Goal: Transaction & Acquisition: Book appointment/travel/reservation

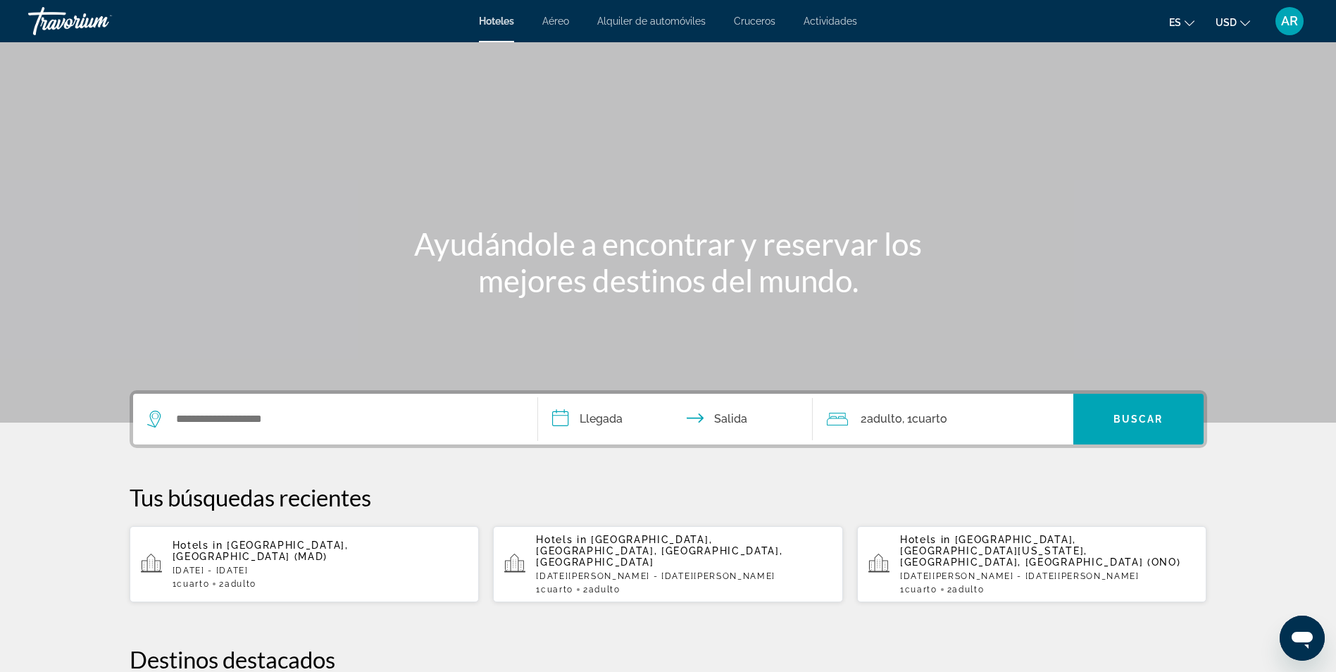
click at [354, 566] on p "[DATE] - [DATE]" at bounding box center [321, 571] width 296 height 10
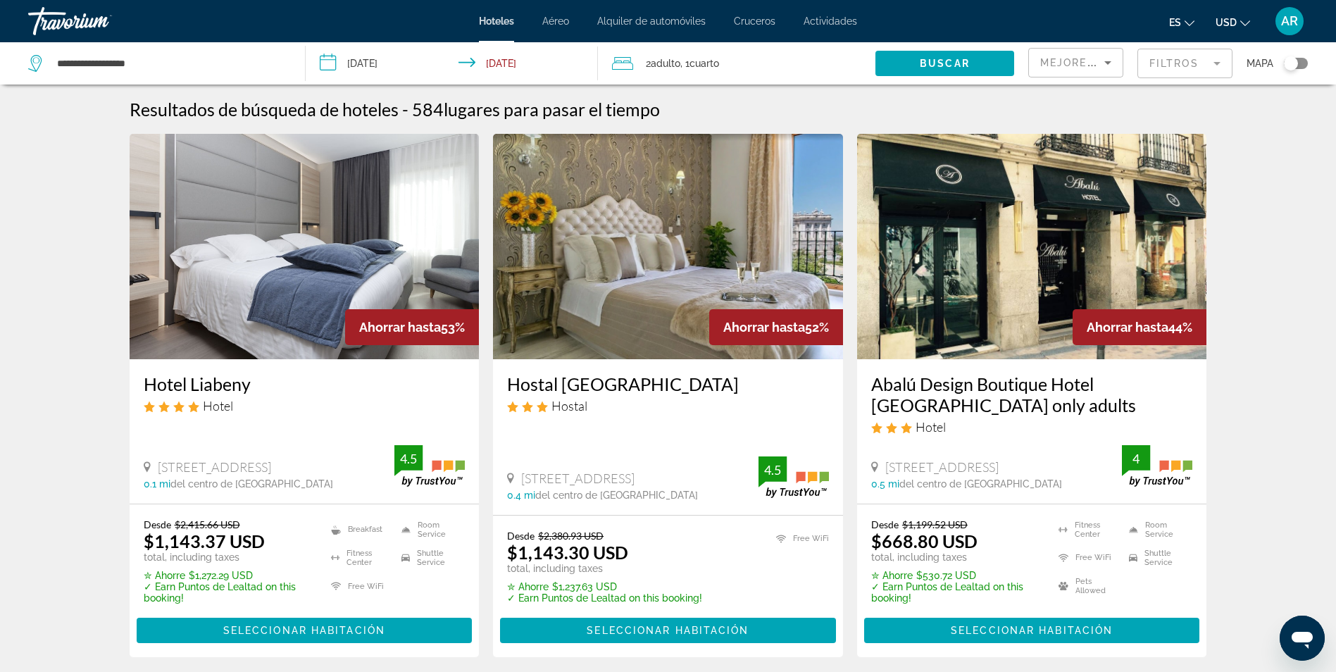
click at [1202, 73] on mat-form-field "Filtros" at bounding box center [1185, 64] width 95 height 30
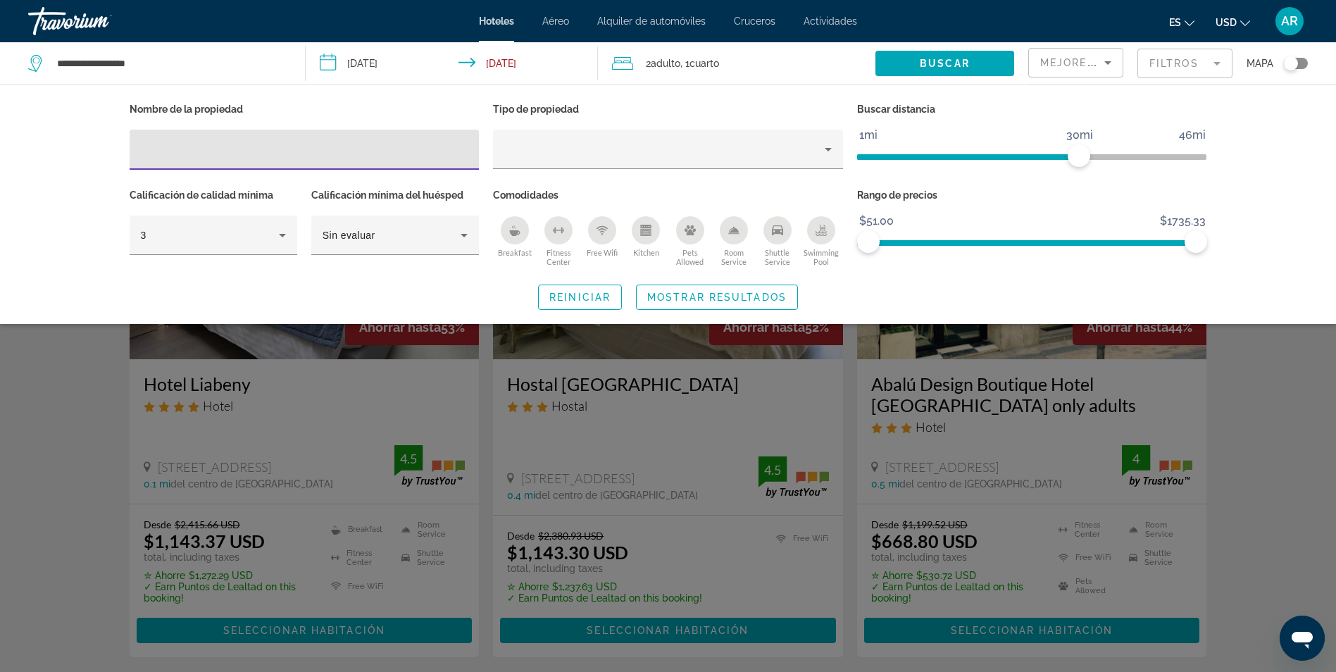
click at [266, 151] on input "Hotel Filters" at bounding box center [305, 150] width 328 height 17
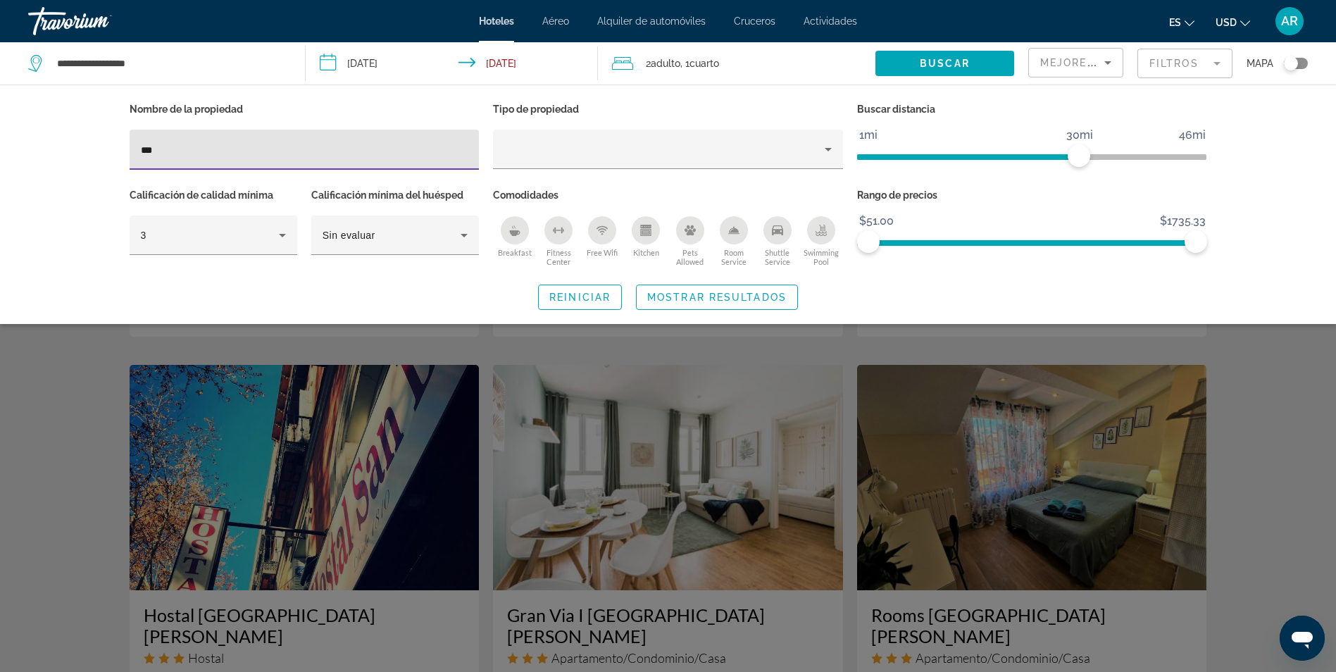
scroll to position [1127, 0]
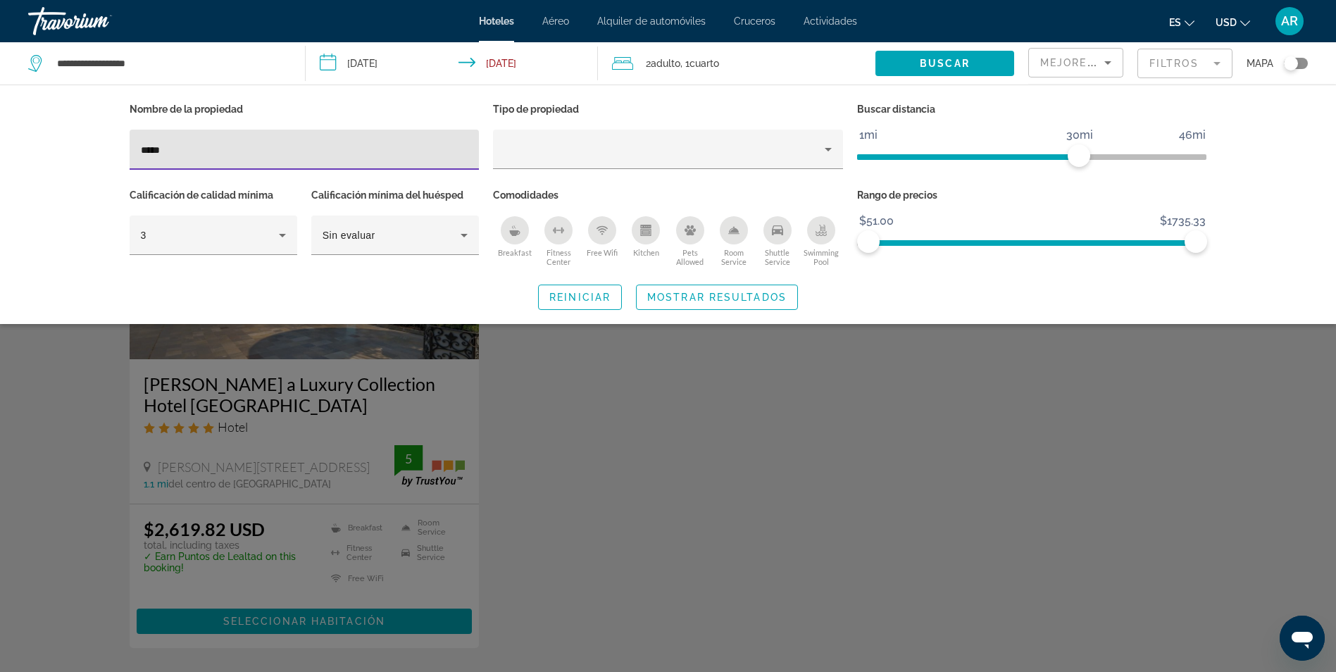
type input "*****"
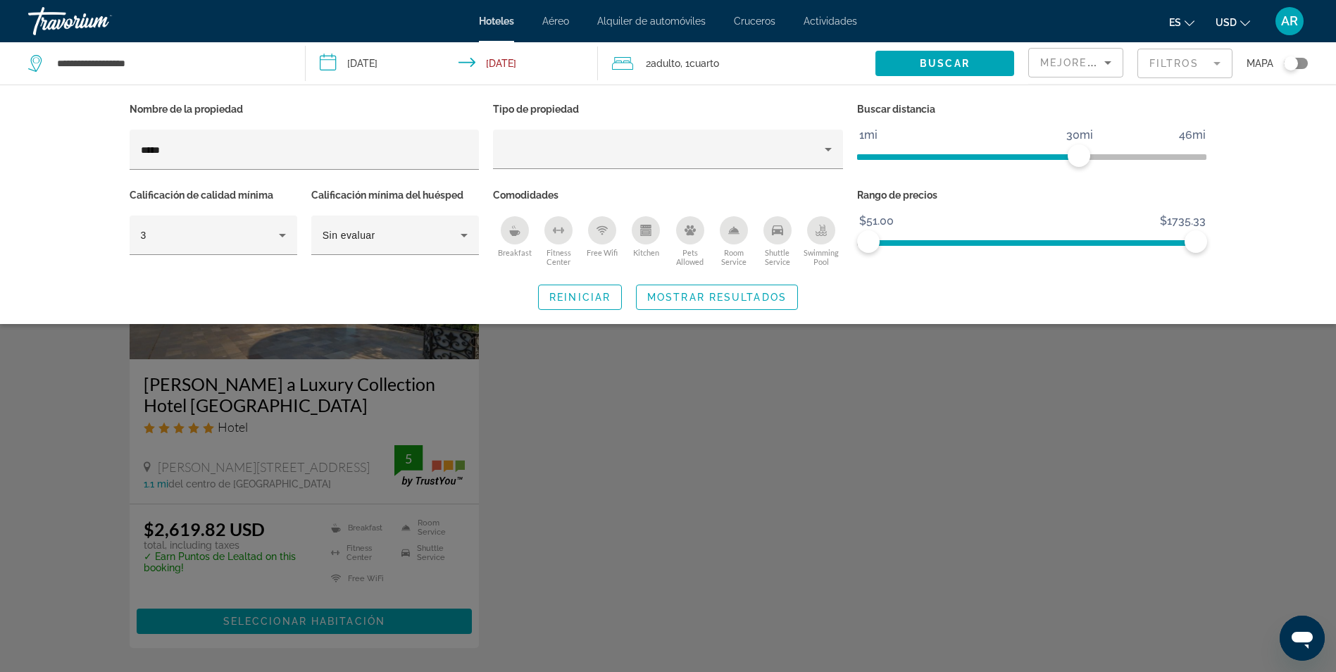
click at [371, 63] on input "**********" at bounding box center [454, 65] width 297 height 46
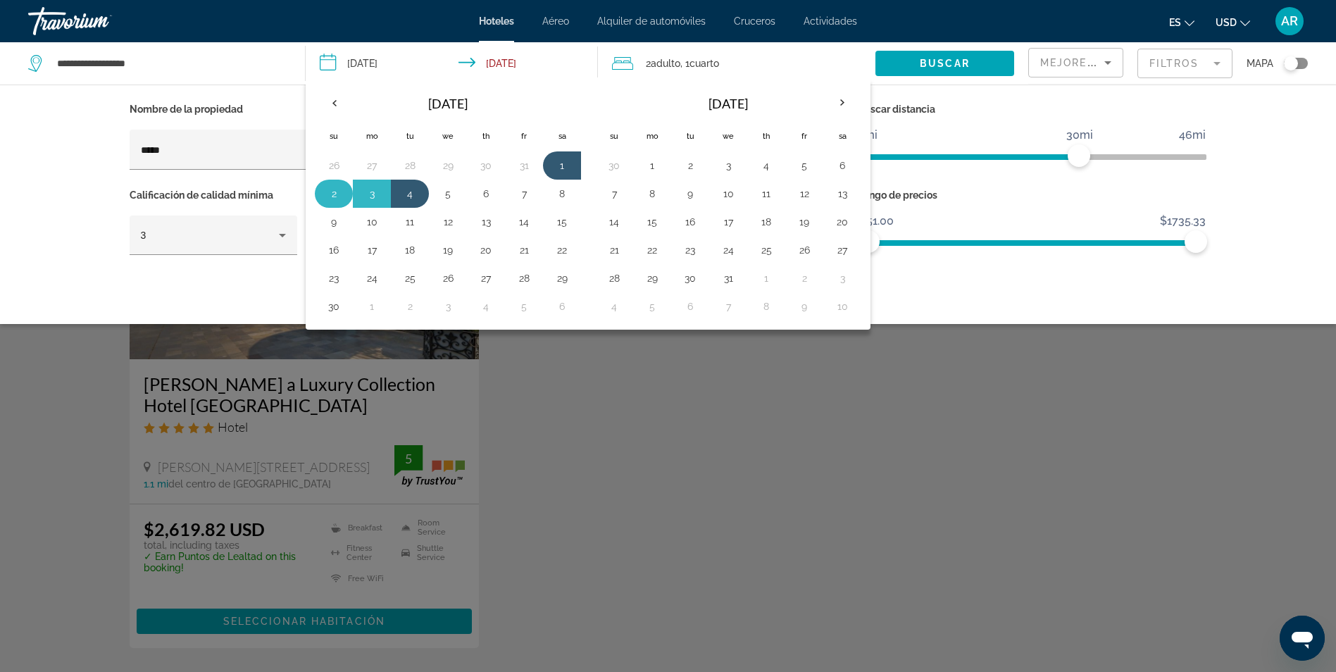
click at [331, 192] on button "2" at bounding box center [334, 194] width 23 height 20
click at [444, 194] on button "5" at bounding box center [448, 194] width 23 height 20
type input "**********"
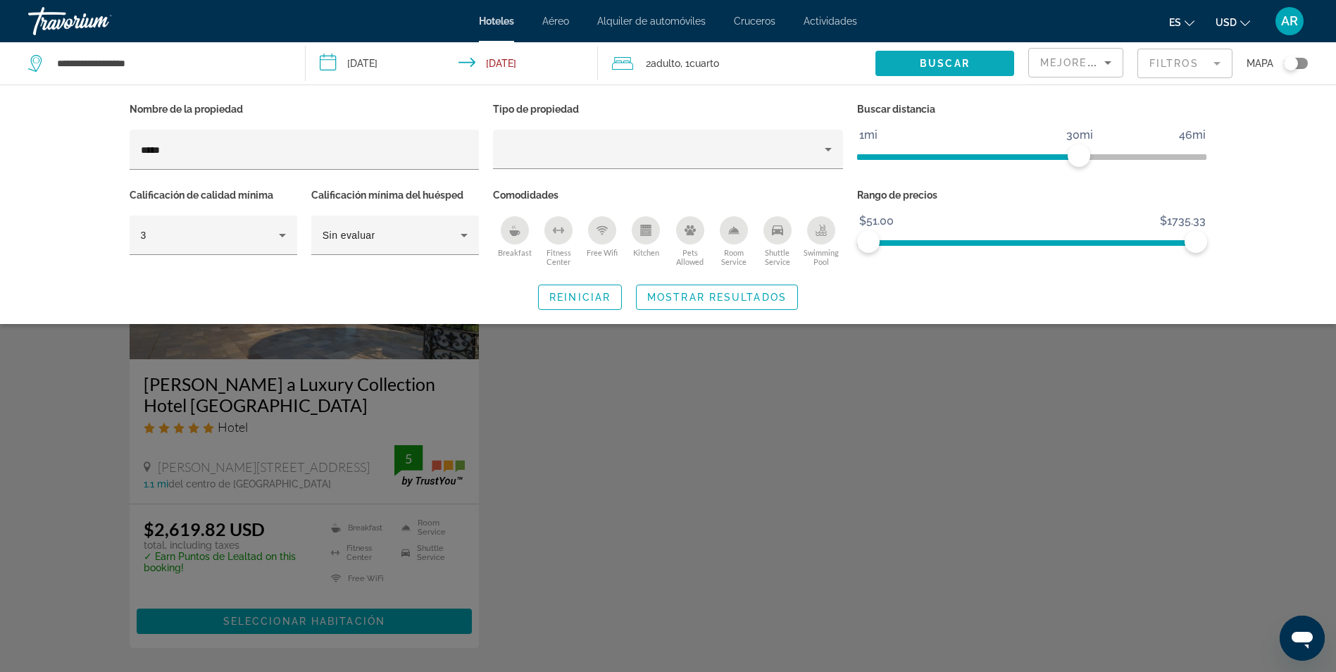
click at [926, 63] on span "Buscar" at bounding box center [945, 63] width 50 height 11
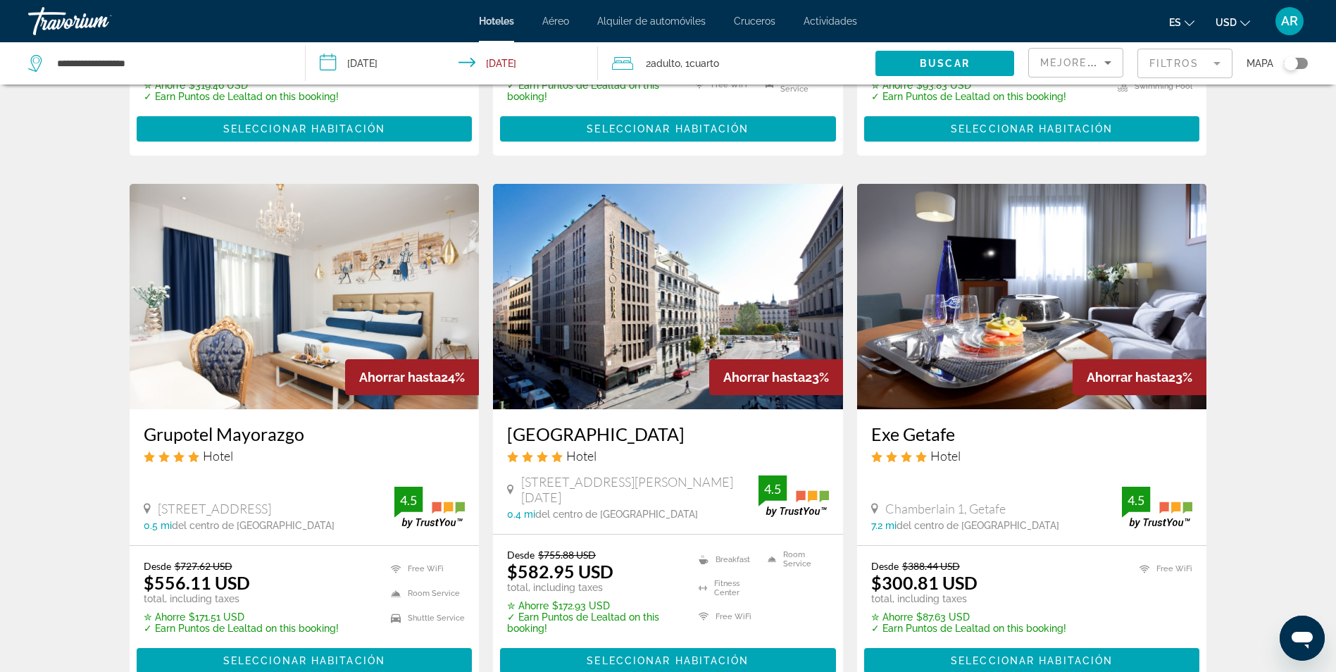
scroll to position [1761, 0]
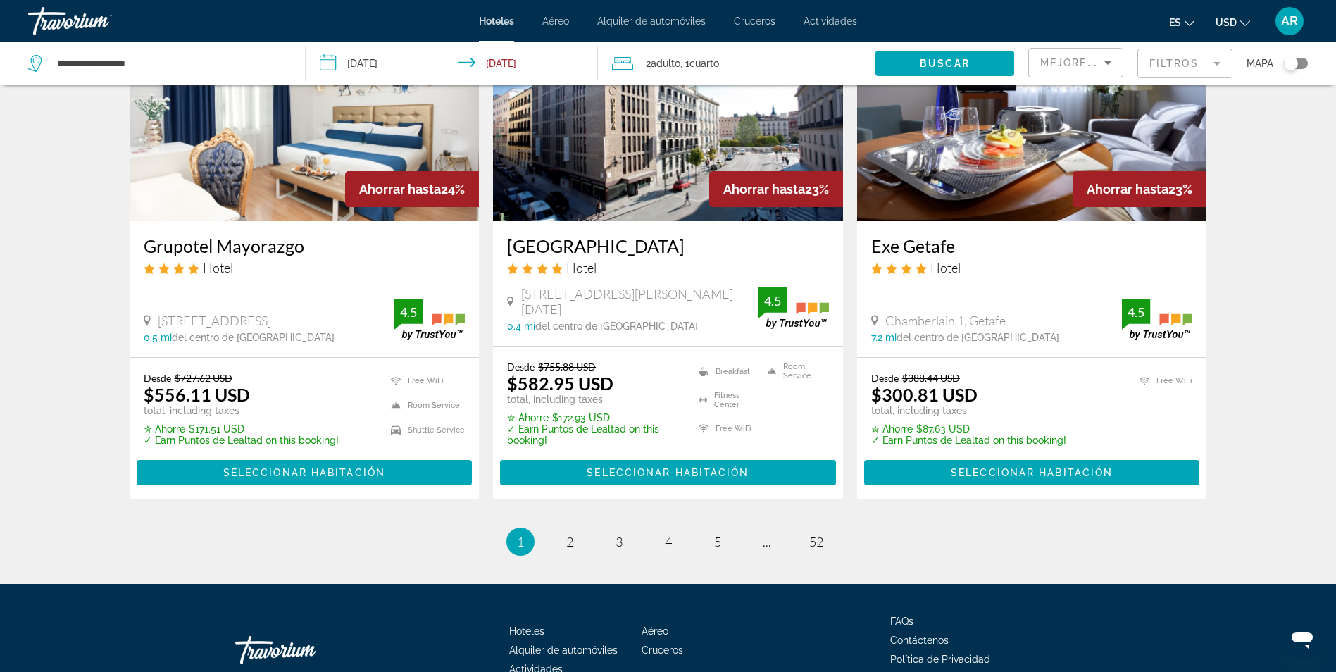
click at [1165, 75] on mat-form-field "Filtros" at bounding box center [1185, 64] width 95 height 30
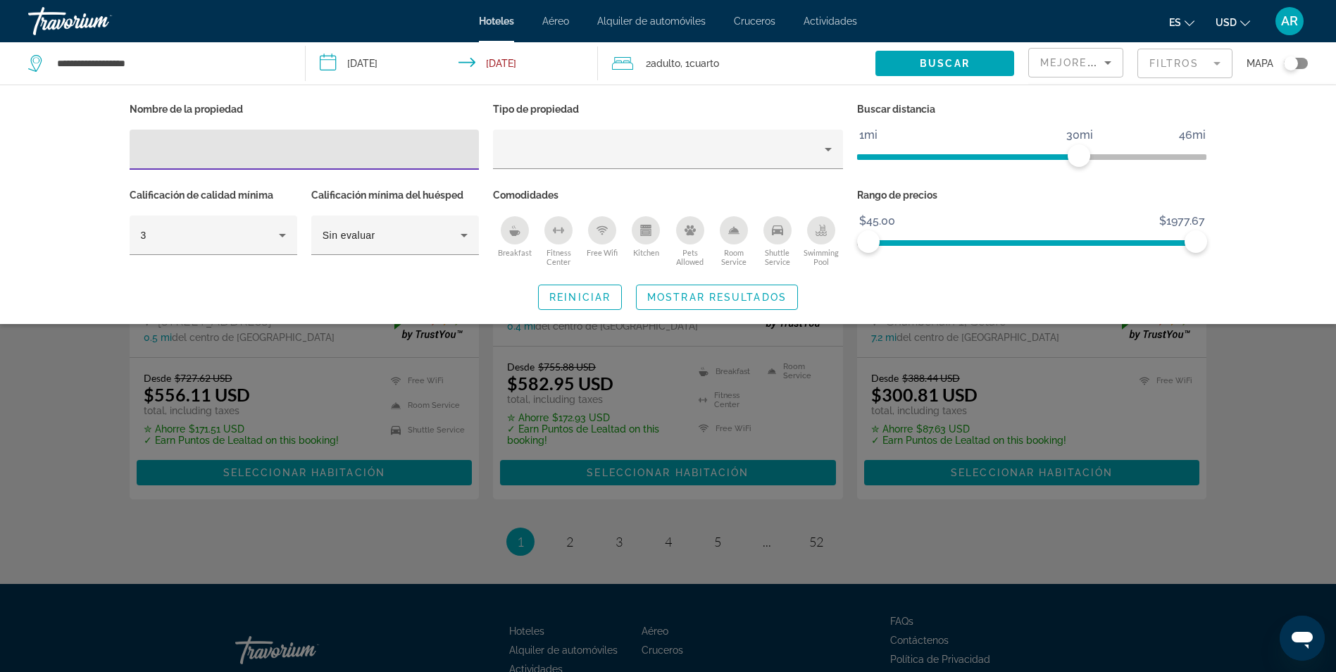
click at [332, 154] on input "Hotel Filters" at bounding box center [305, 150] width 328 height 17
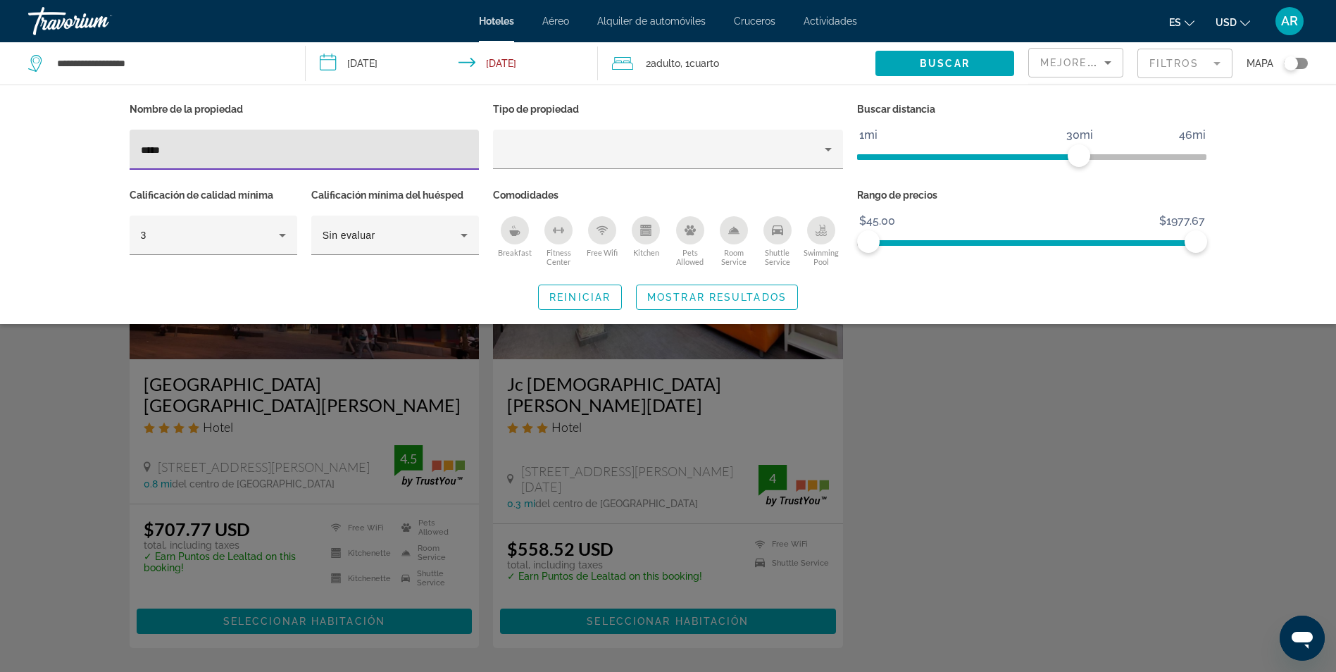
type input "****"
click at [714, 344] on div "Search widget" at bounding box center [668, 441] width 1336 height 461
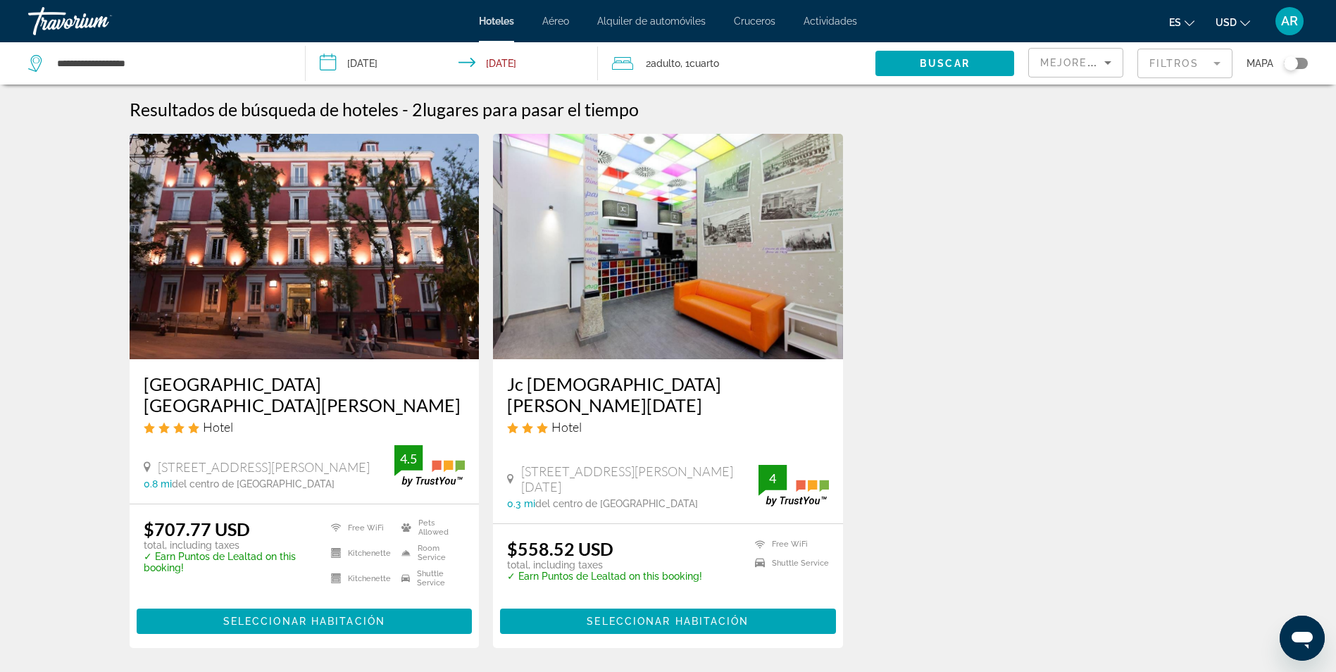
click at [688, 325] on img "Main content" at bounding box center [668, 246] width 350 height 225
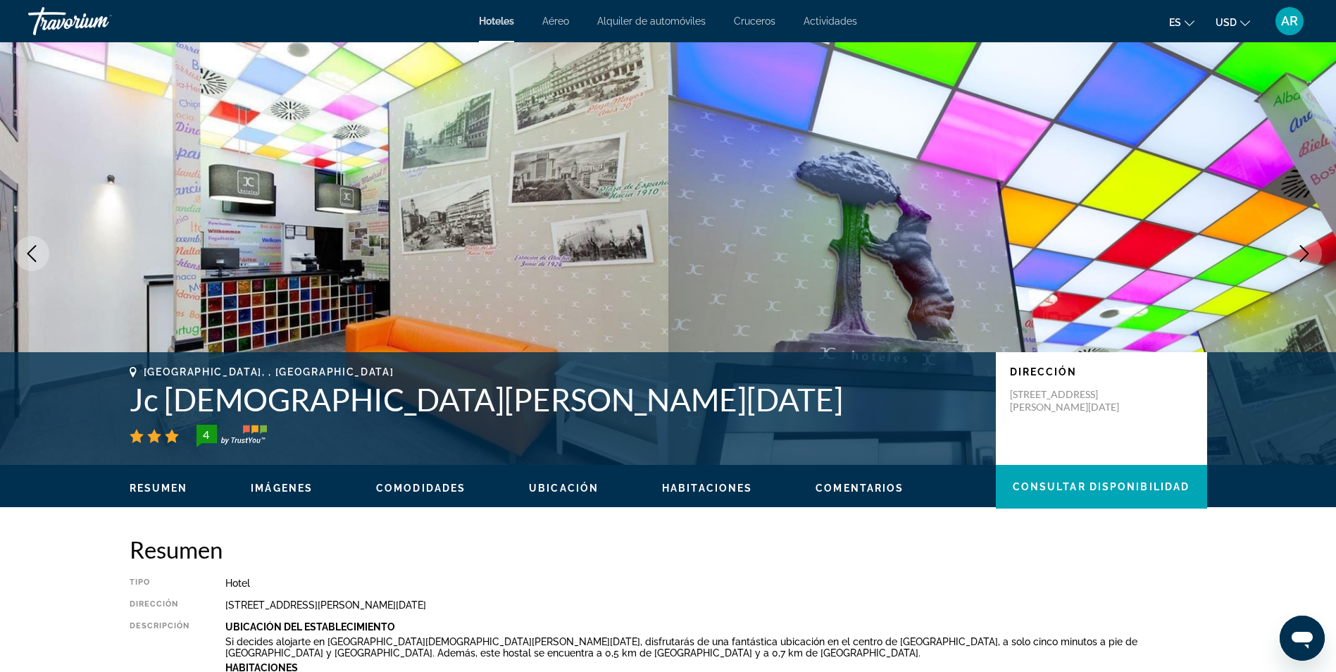
click at [1305, 254] on icon "Next image" at bounding box center [1304, 253] width 17 height 17
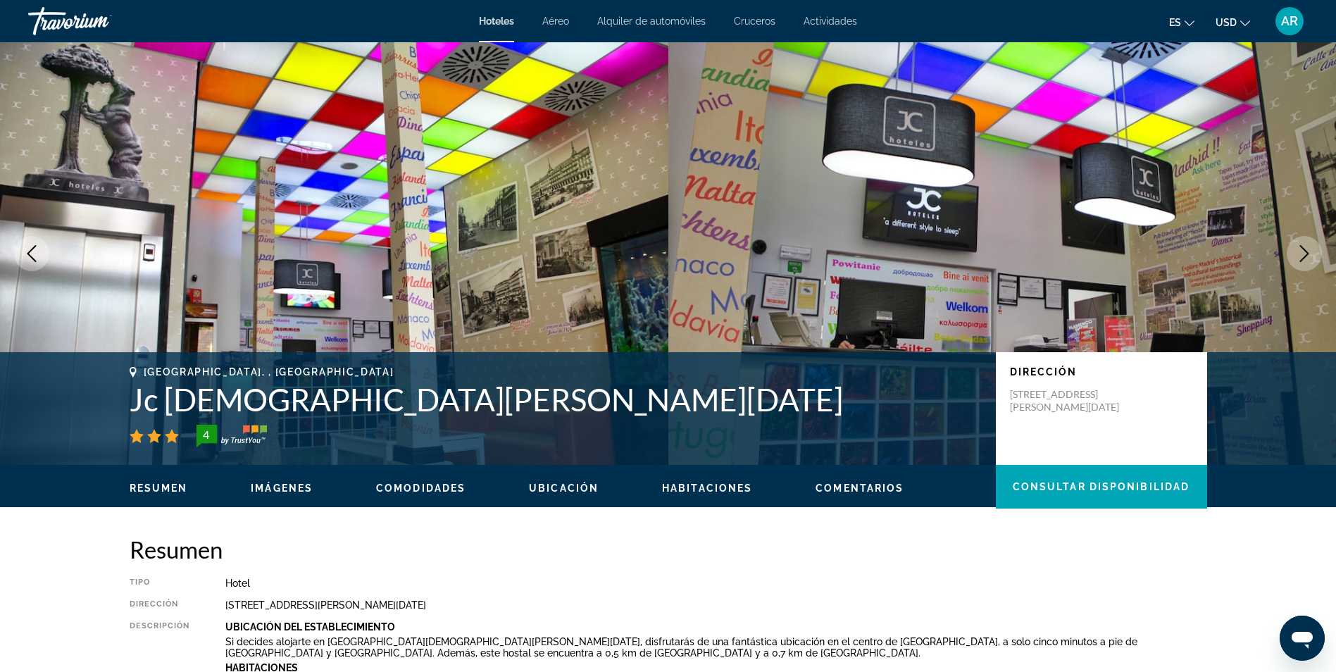
click at [1305, 254] on icon "Next image" at bounding box center [1304, 253] width 17 height 17
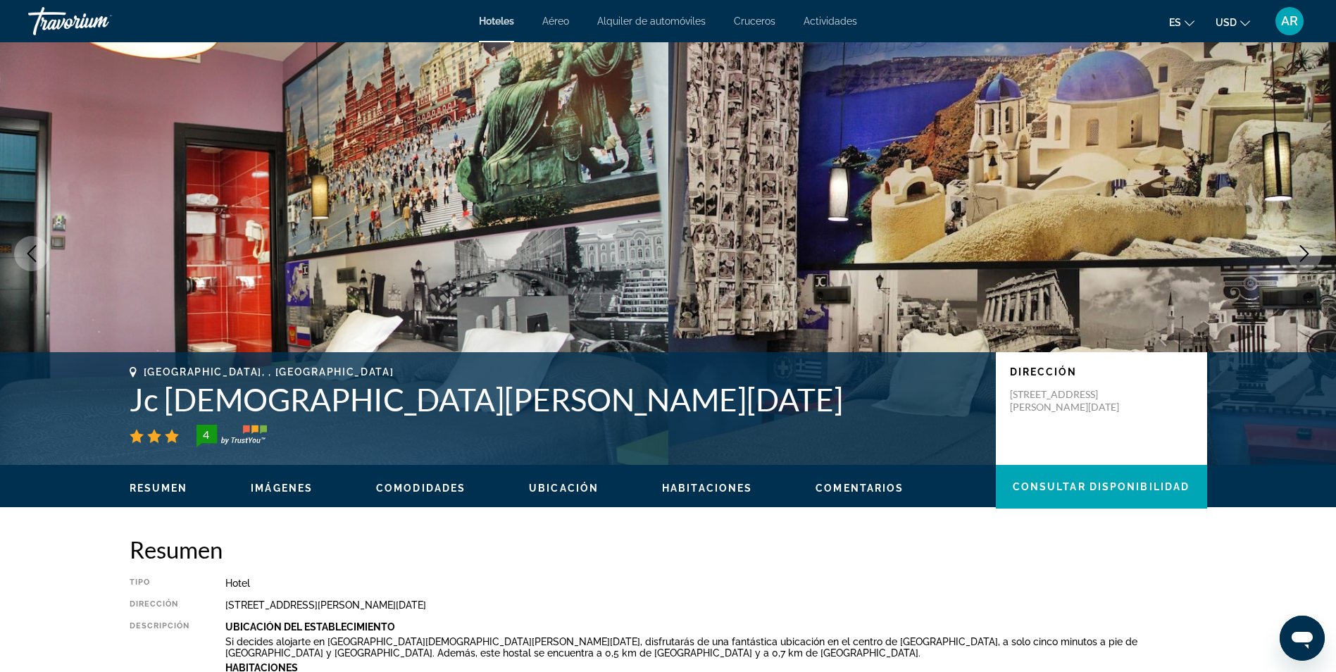
click at [1305, 255] on icon "Next image" at bounding box center [1304, 253] width 17 height 17
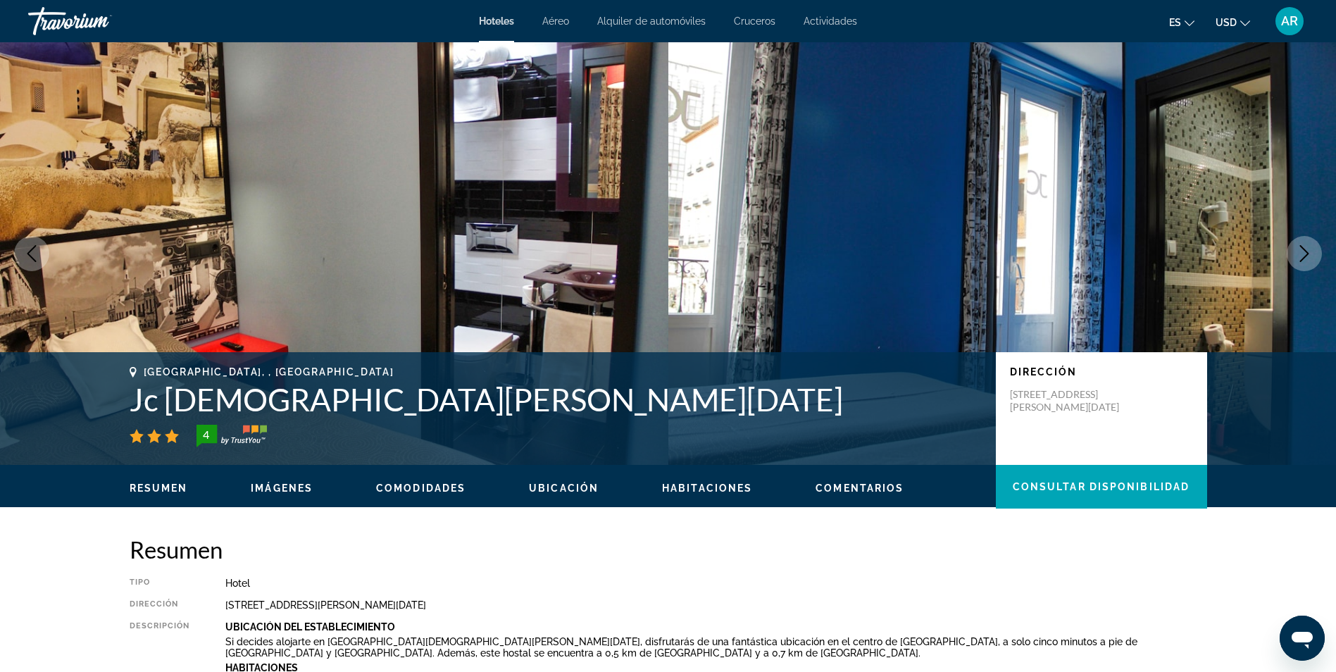
click at [1306, 259] on icon "Next image" at bounding box center [1304, 253] width 17 height 17
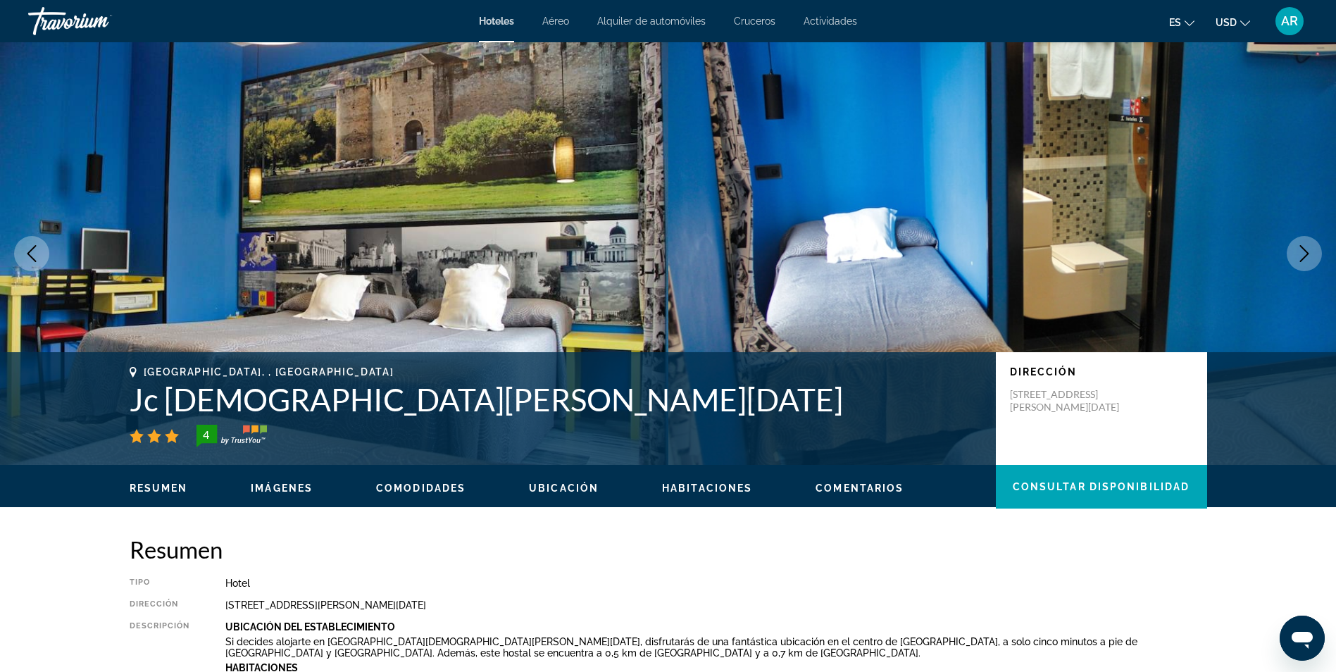
click at [1306, 259] on icon "Next image" at bounding box center [1304, 253] width 17 height 17
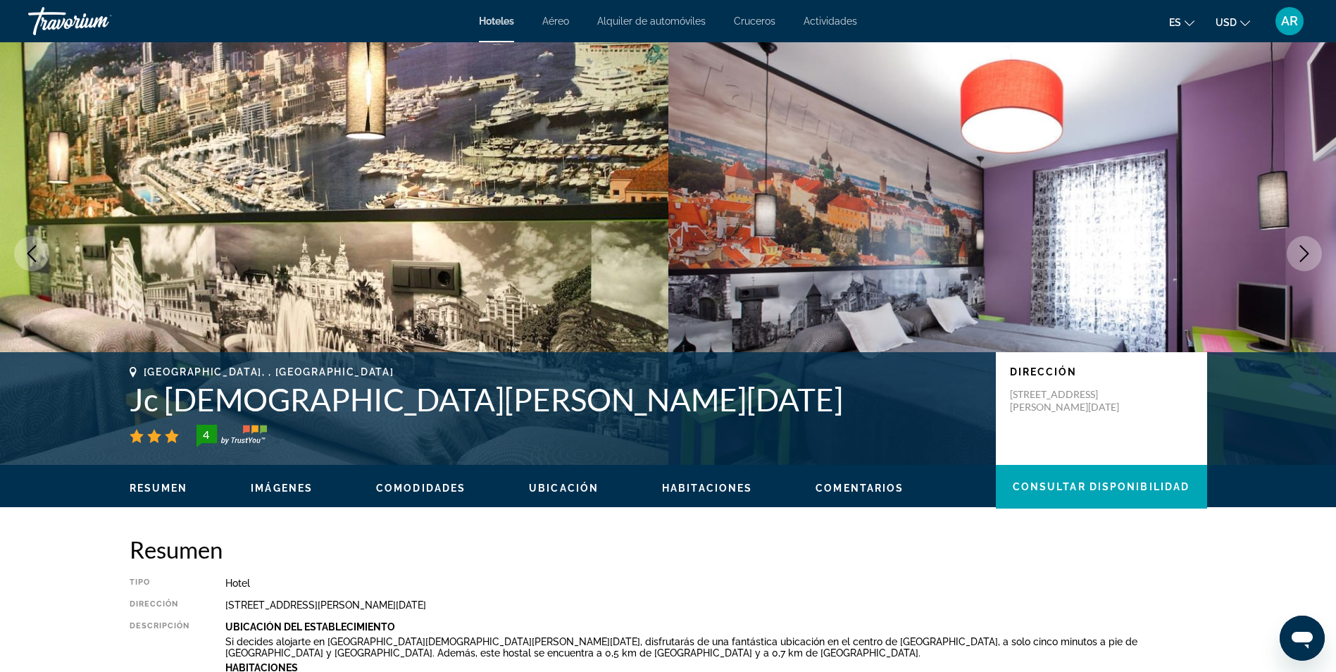
click at [1306, 259] on icon "Next image" at bounding box center [1304, 253] width 17 height 17
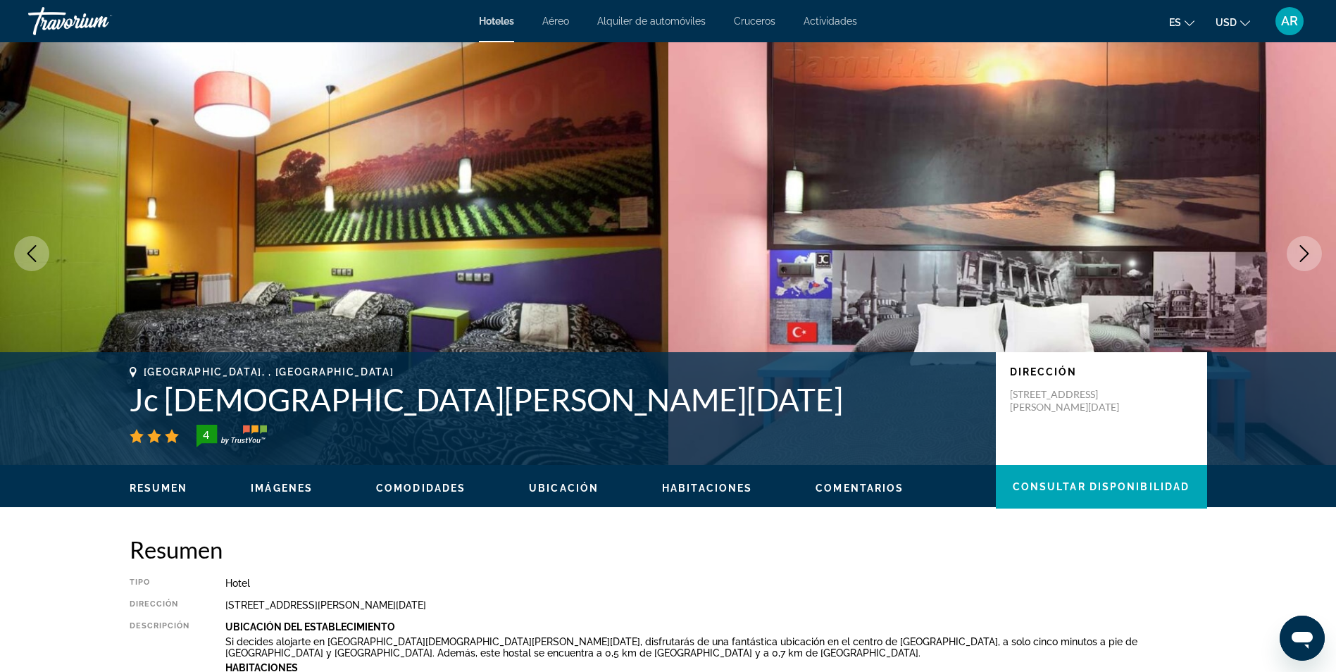
click at [1306, 259] on icon "Next image" at bounding box center [1304, 253] width 17 height 17
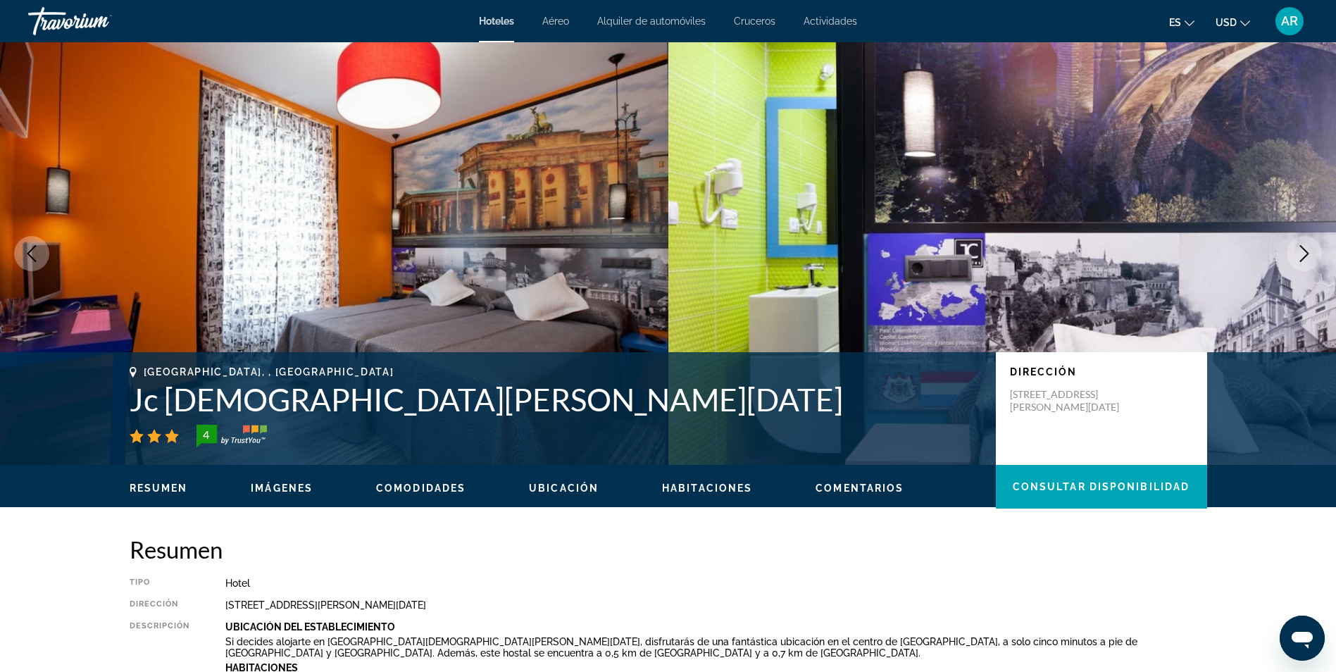
click at [1306, 259] on icon "Next image" at bounding box center [1304, 253] width 17 height 17
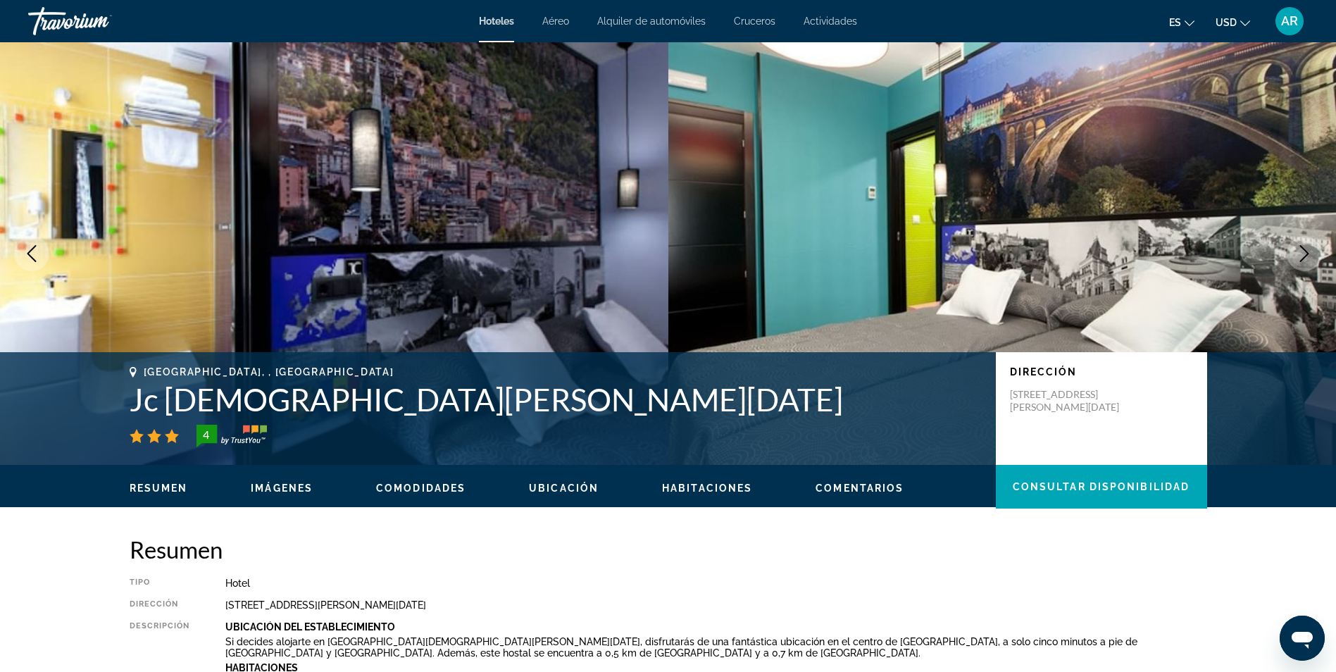
click at [1306, 259] on icon "Next image" at bounding box center [1304, 253] width 17 height 17
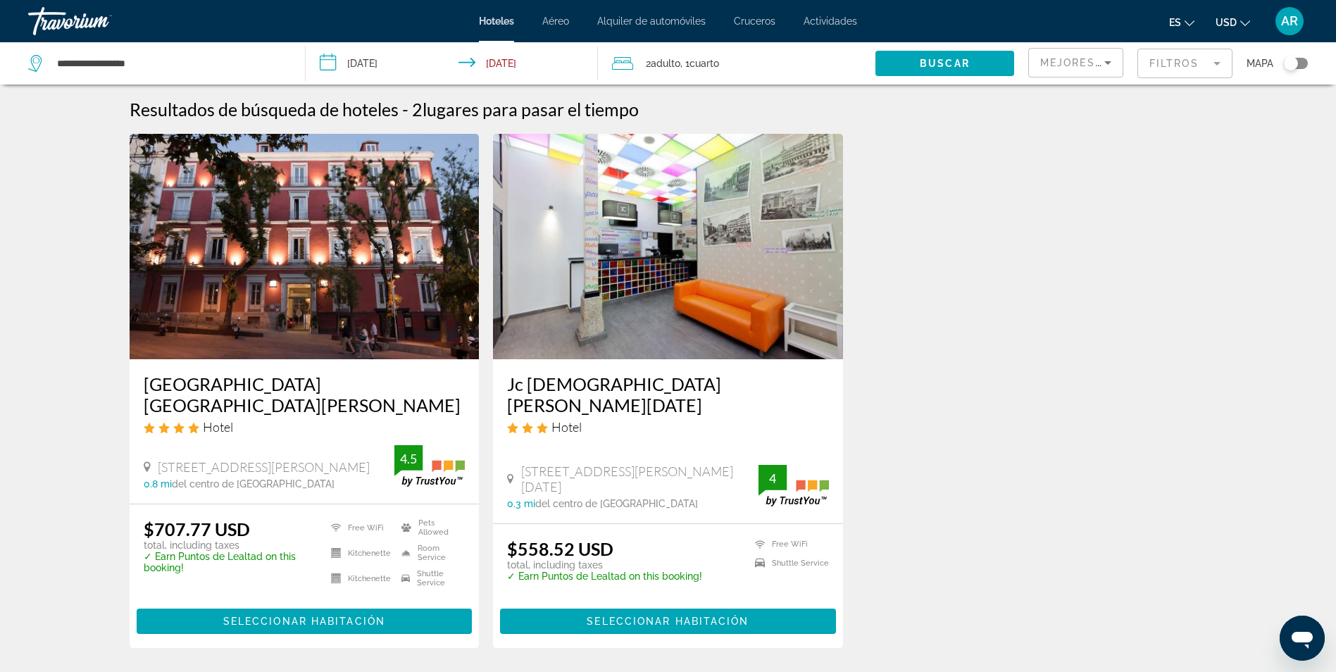
click at [1147, 72] on mat-form-field "Filtros" at bounding box center [1185, 64] width 95 height 30
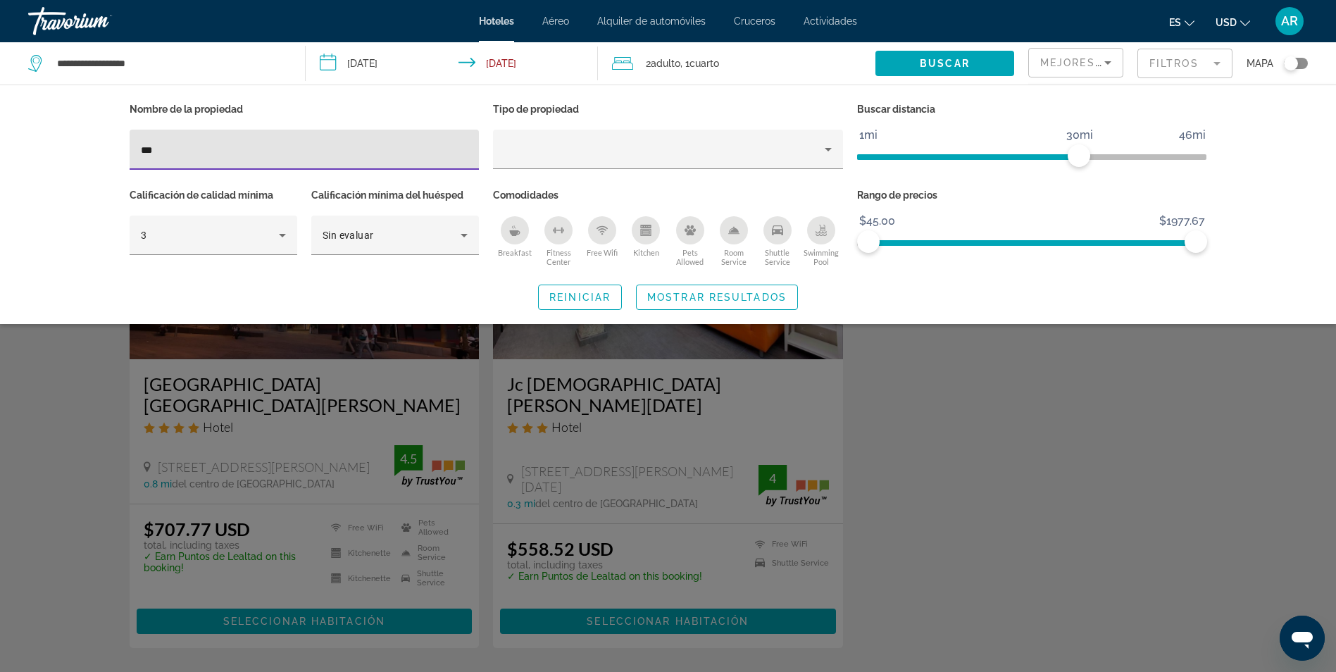
type input "*"
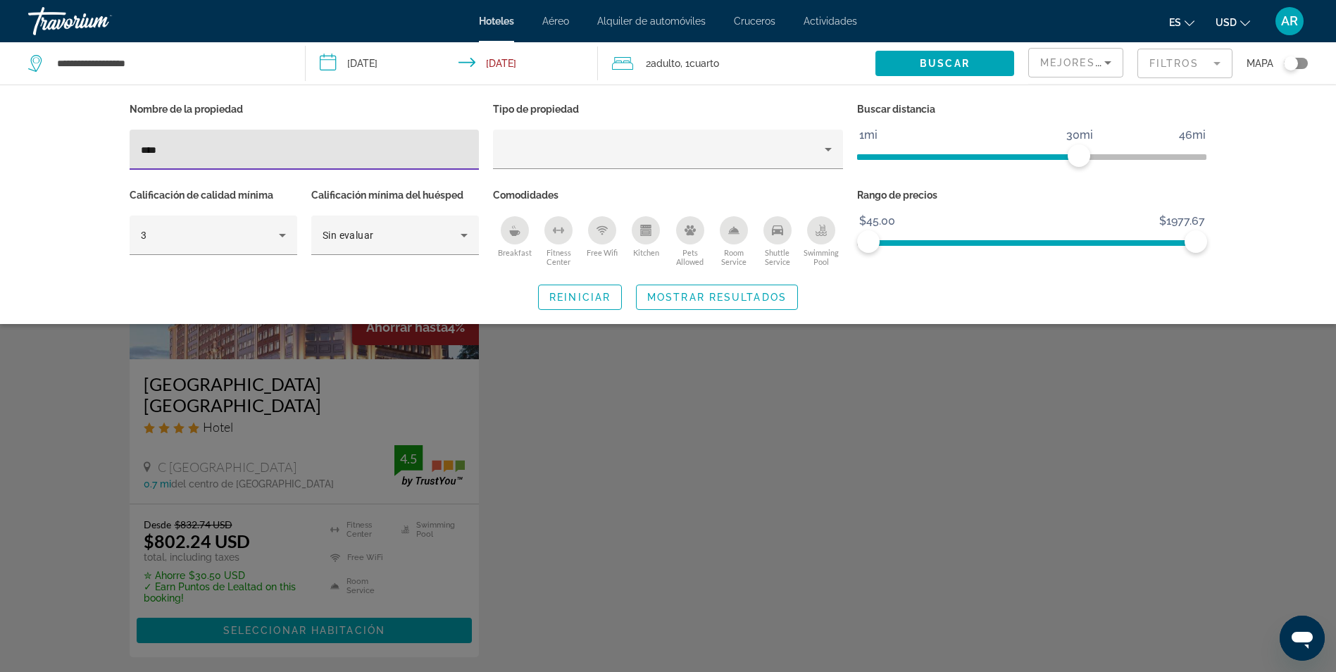
type input "***"
click at [304, 433] on div "Search widget" at bounding box center [668, 441] width 1336 height 461
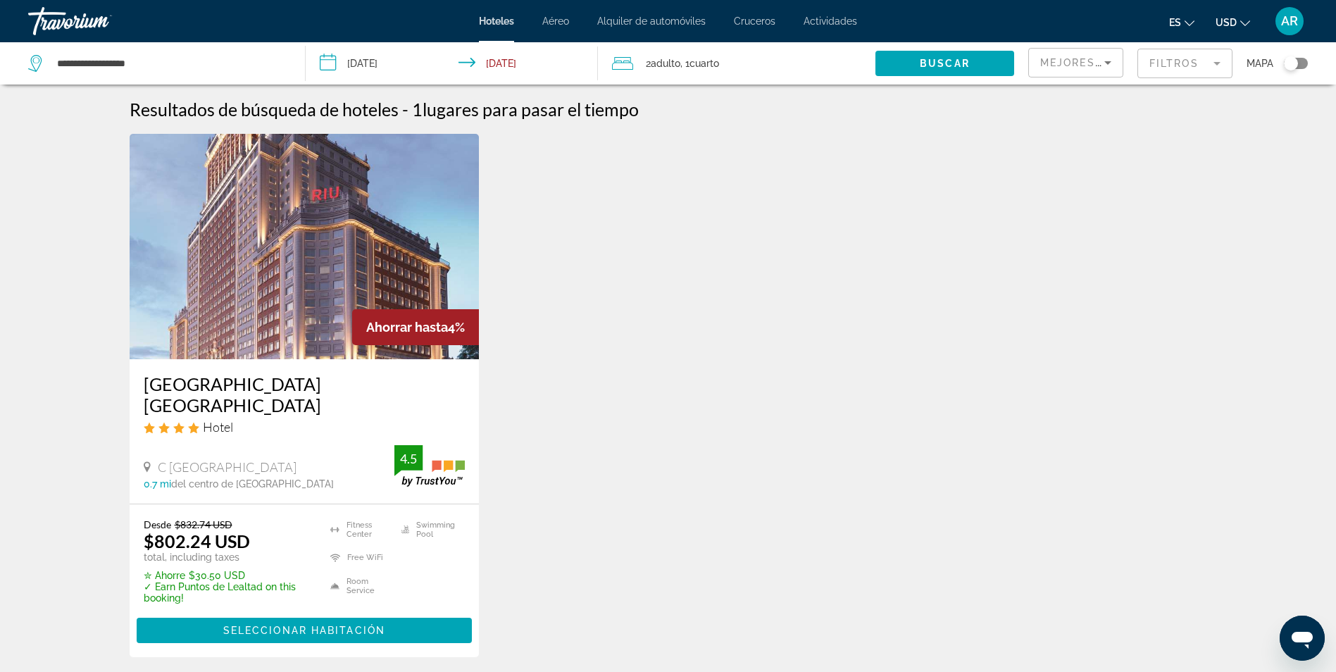
click at [409, 302] on img "Main content" at bounding box center [305, 246] width 350 height 225
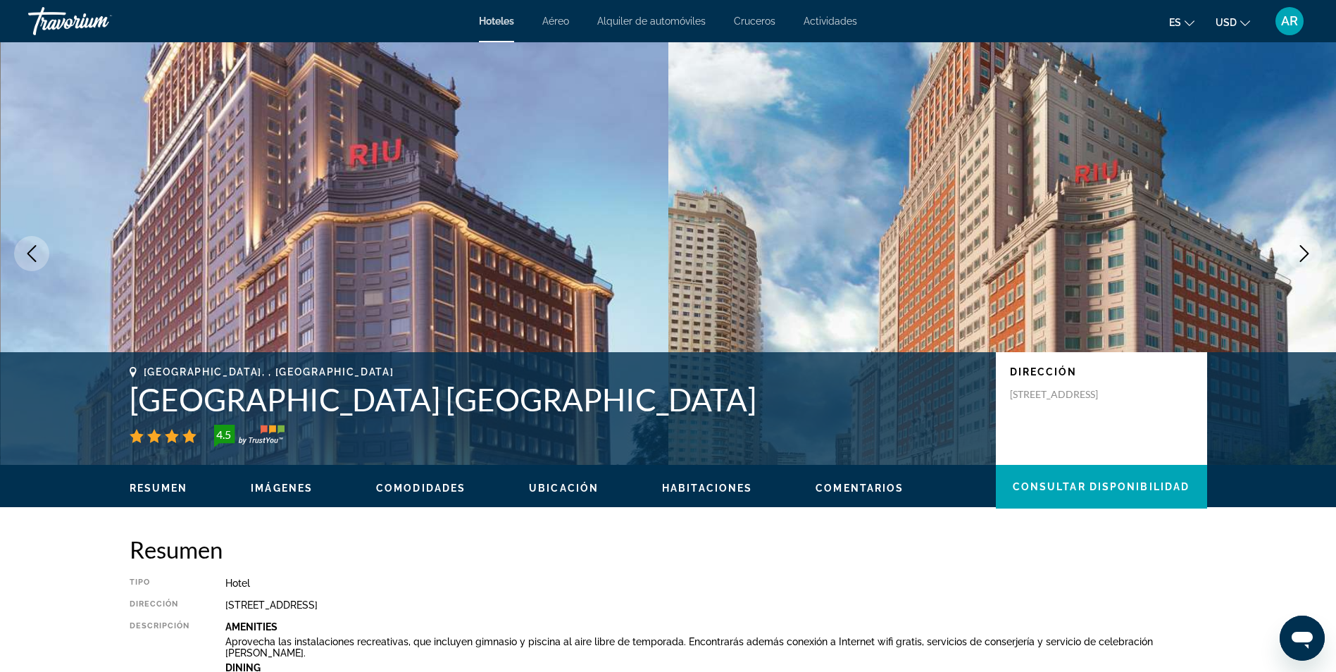
click at [1308, 259] on icon "Next image" at bounding box center [1304, 253] width 17 height 17
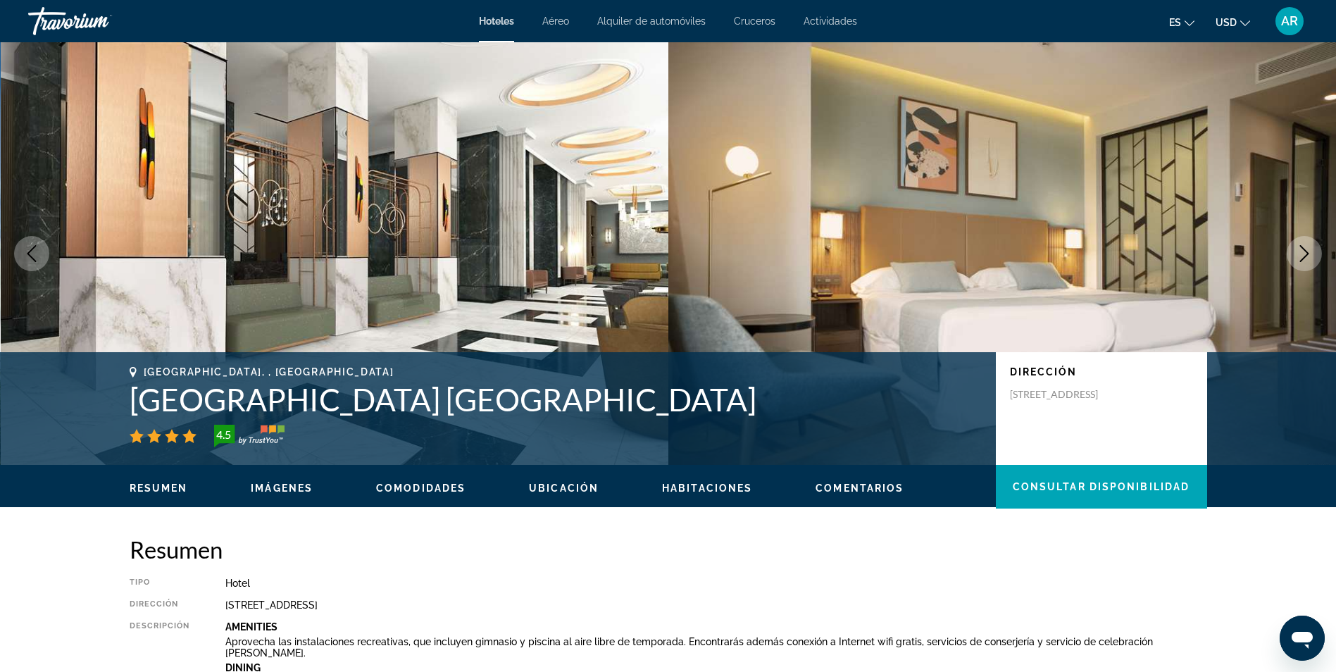
click at [1304, 247] on icon "Next image" at bounding box center [1304, 253] width 17 height 17
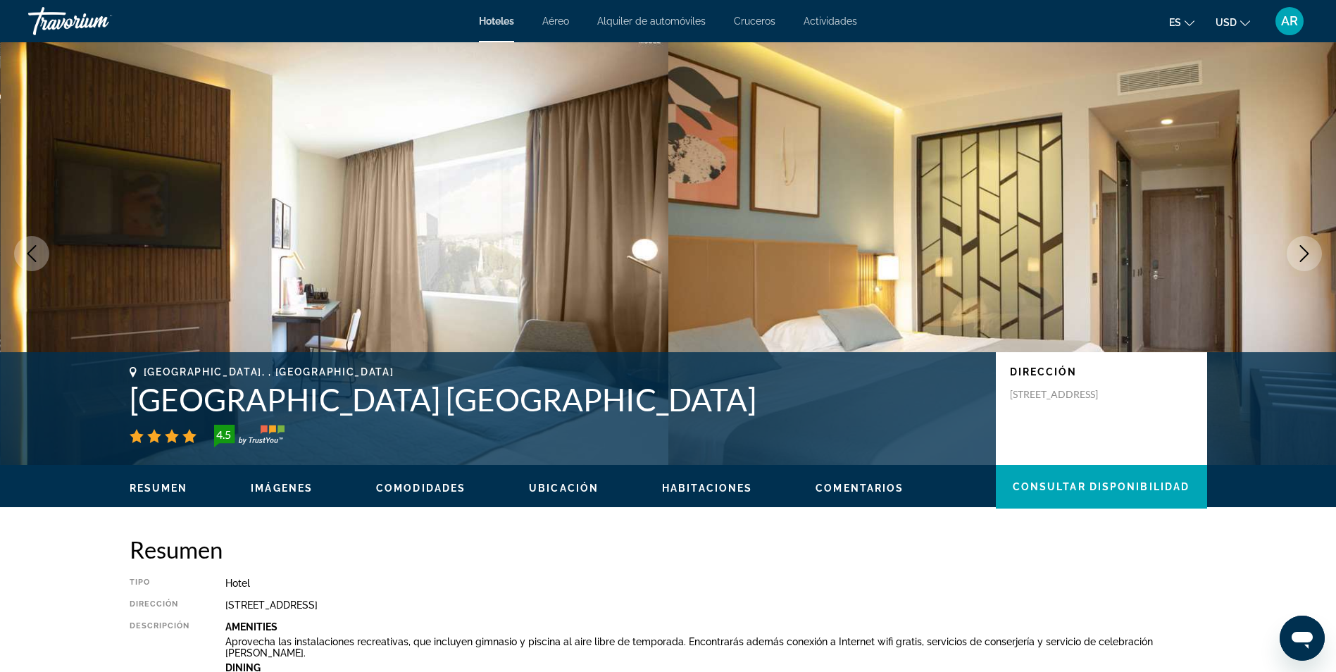
click at [1304, 247] on icon "Next image" at bounding box center [1304, 253] width 17 height 17
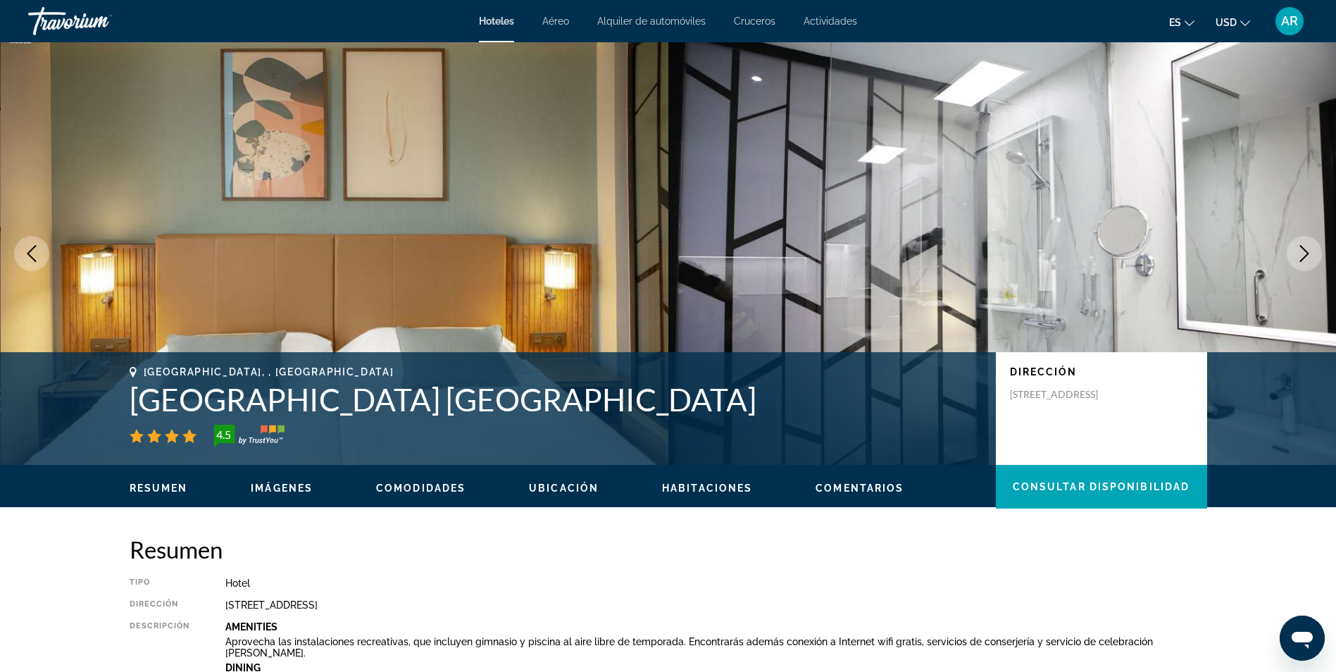
click at [30, 253] on icon "Previous image" at bounding box center [31, 253] width 17 height 17
